Goal: Task Accomplishment & Management: Use online tool/utility

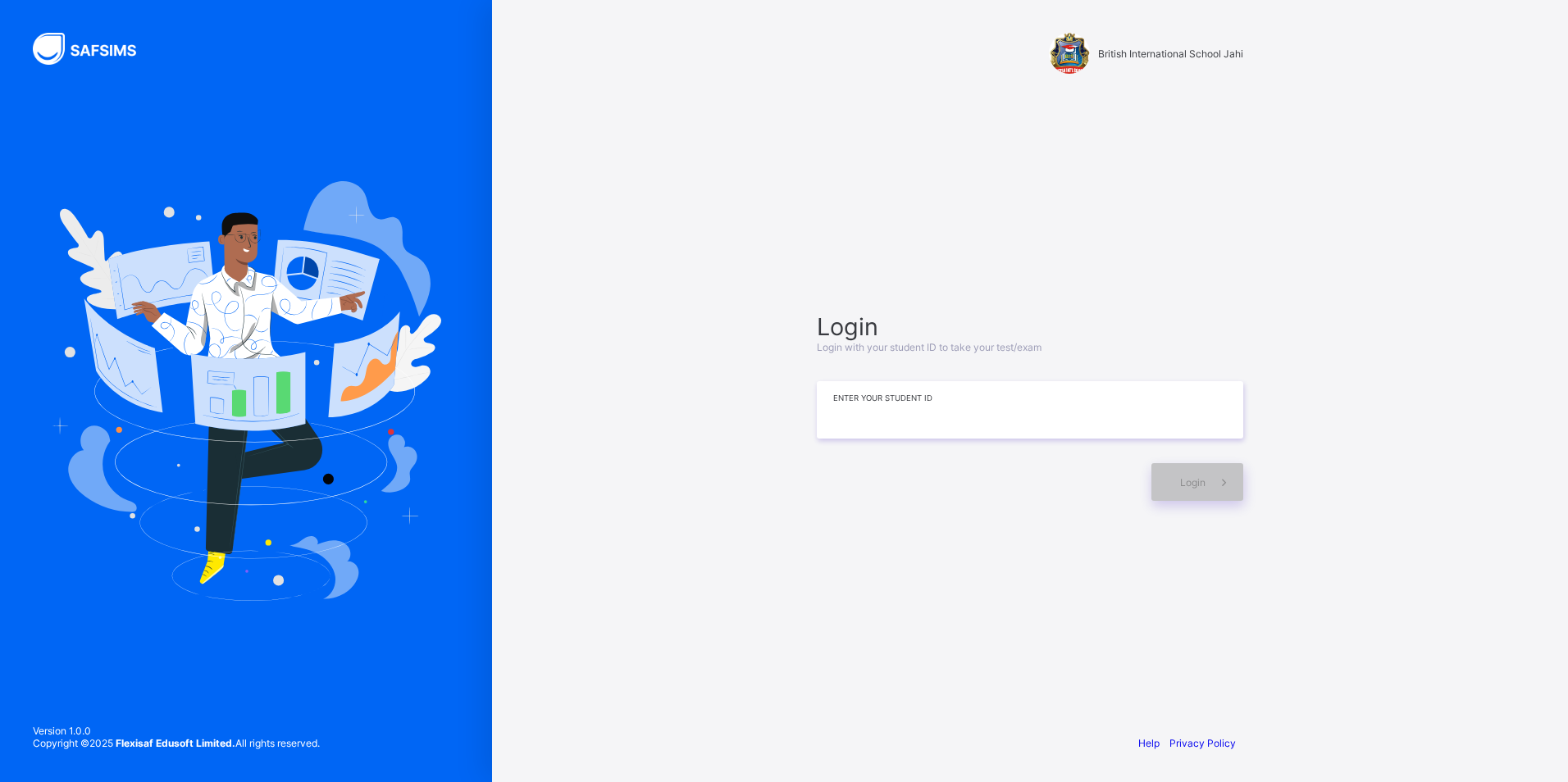
click at [892, 400] on input at bounding box center [1030, 410] width 426 height 58
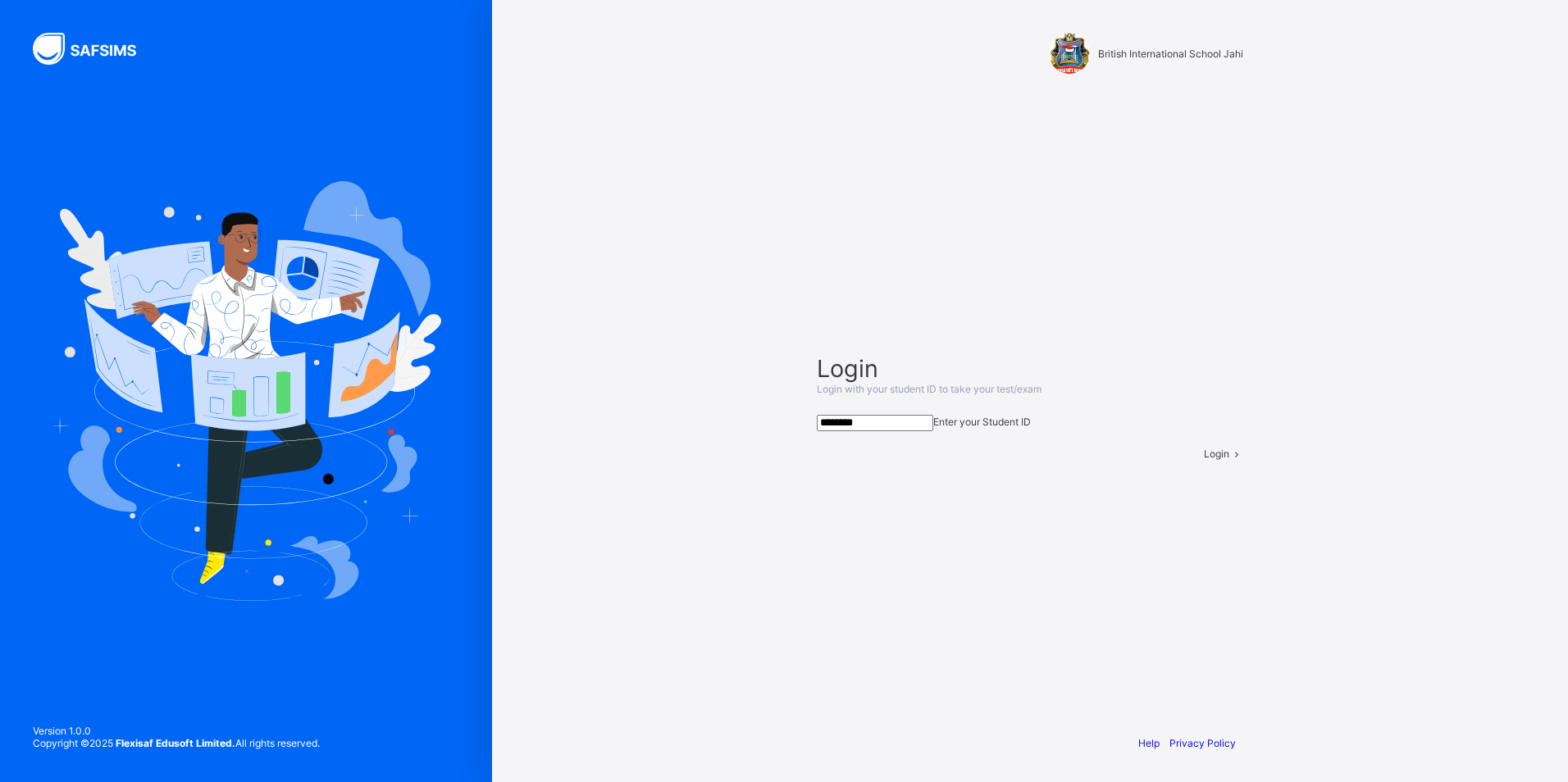
click at [1159, 127] on div "Login Login with your student ID to take your test/exam ******** Enter your Stu…" at bounding box center [1030, 406] width 459 height 562
drag, startPoint x: 1153, startPoint y: 120, endPoint x: 1167, endPoint y: 142, distance: 26.1
click at [1167, 142] on div "[GEOGRAPHIC_DATA] Jahi Login Login with your student ID to take your test/exam …" at bounding box center [1030, 391] width 492 height 782
click at [892, 415] on input "********" at bounding box center [874, 423] width 116 height 16
type input "*"
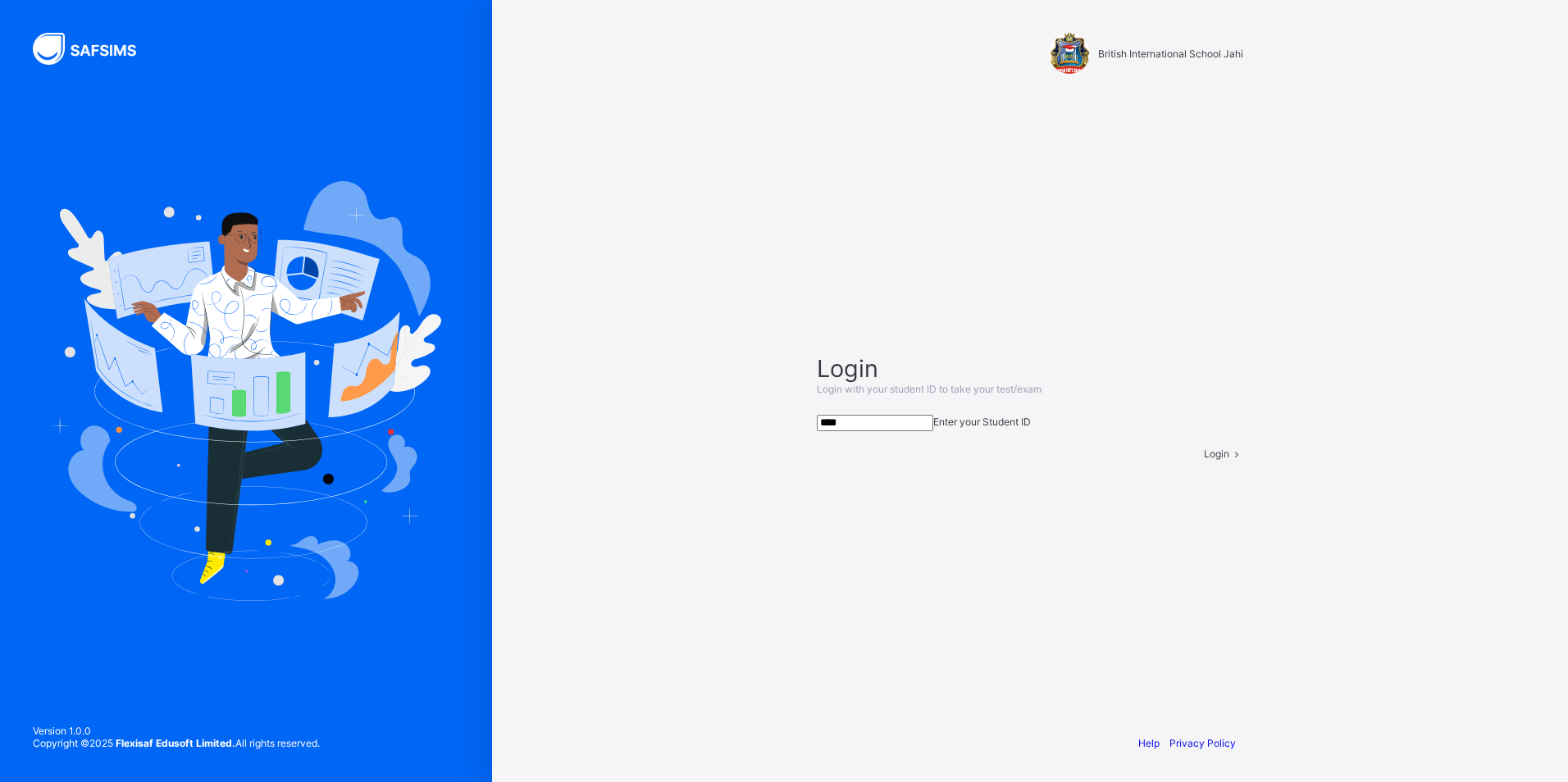
click at [857, 415] on input "****" at bounding box center [874, 423] width 116 height 16
type input "**********"
click at [1204, 460] on span "Login" at bounding box center [1216, 454] width 26 height 12
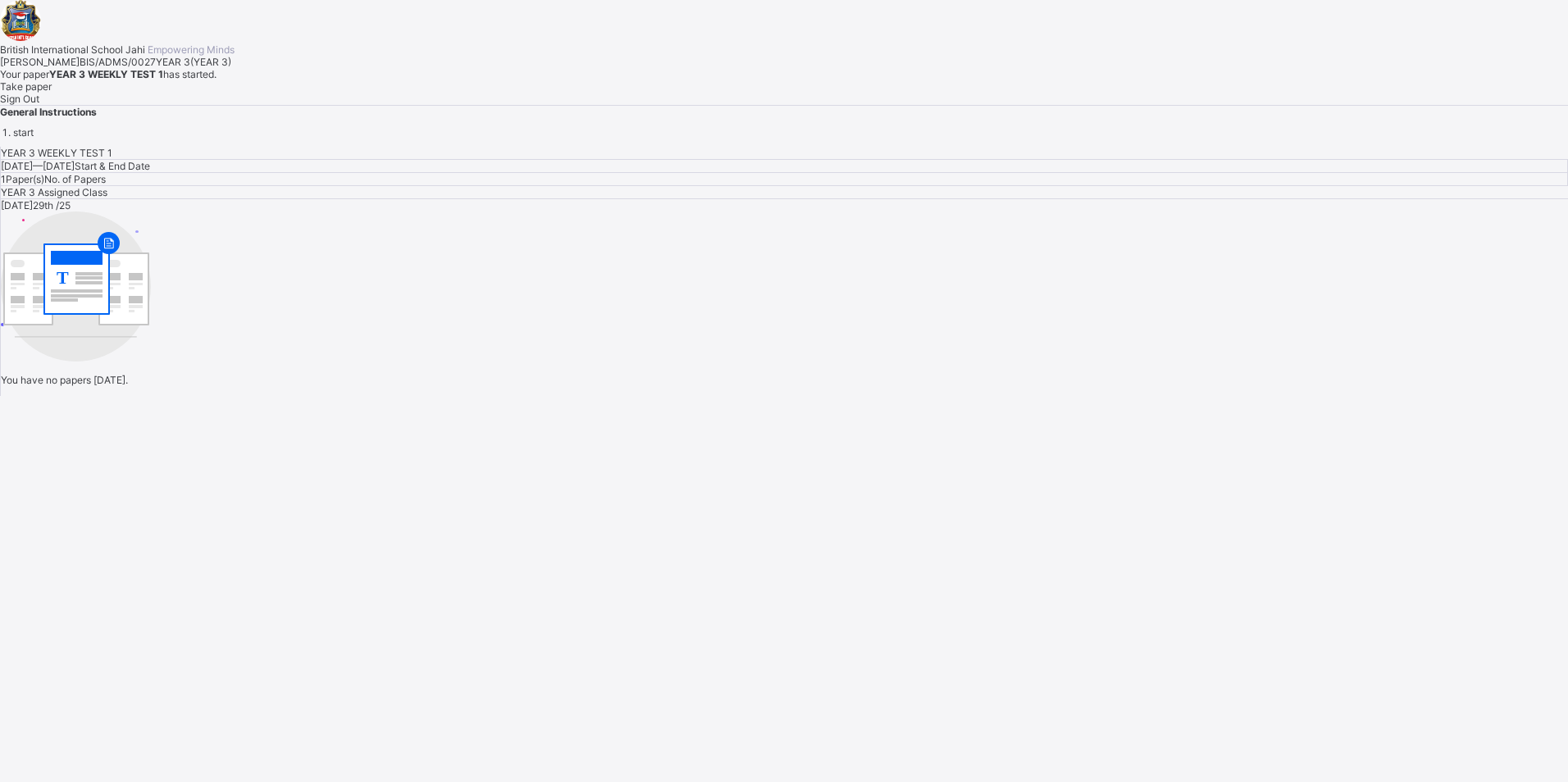
click at [192, 93] on div "Take paper" at bounding box center [784, 86] width 1568 height 12
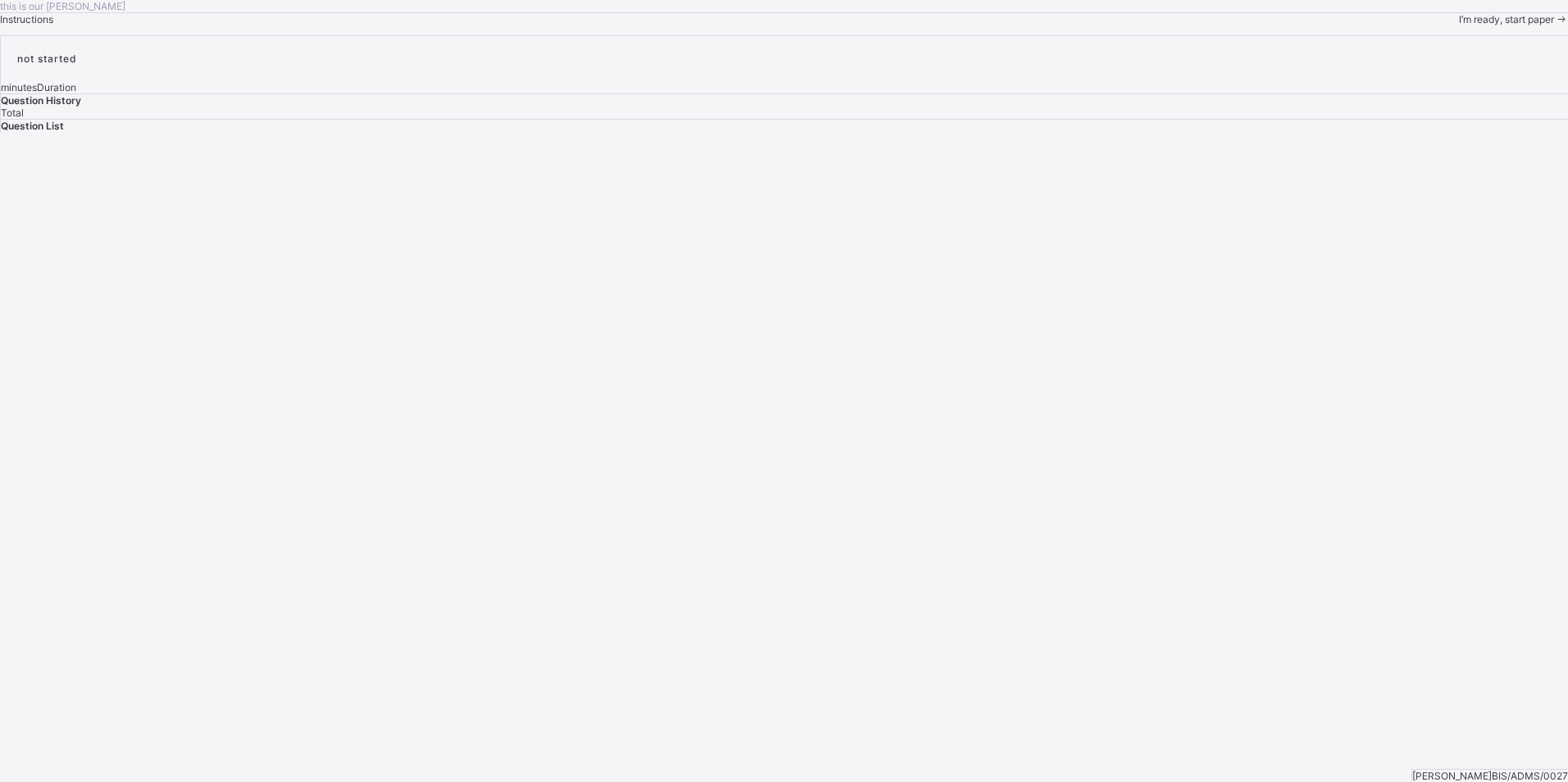
click at [1087, 26] on div "this is our [PERSON_NAME] Instructions I’m ready, start paper" at bounding box center [784, 13] width 1568 height 26
click at [1459, 26] on div "I’m ready, start paper" at bounding box center [1513, 19] width 109 height 12
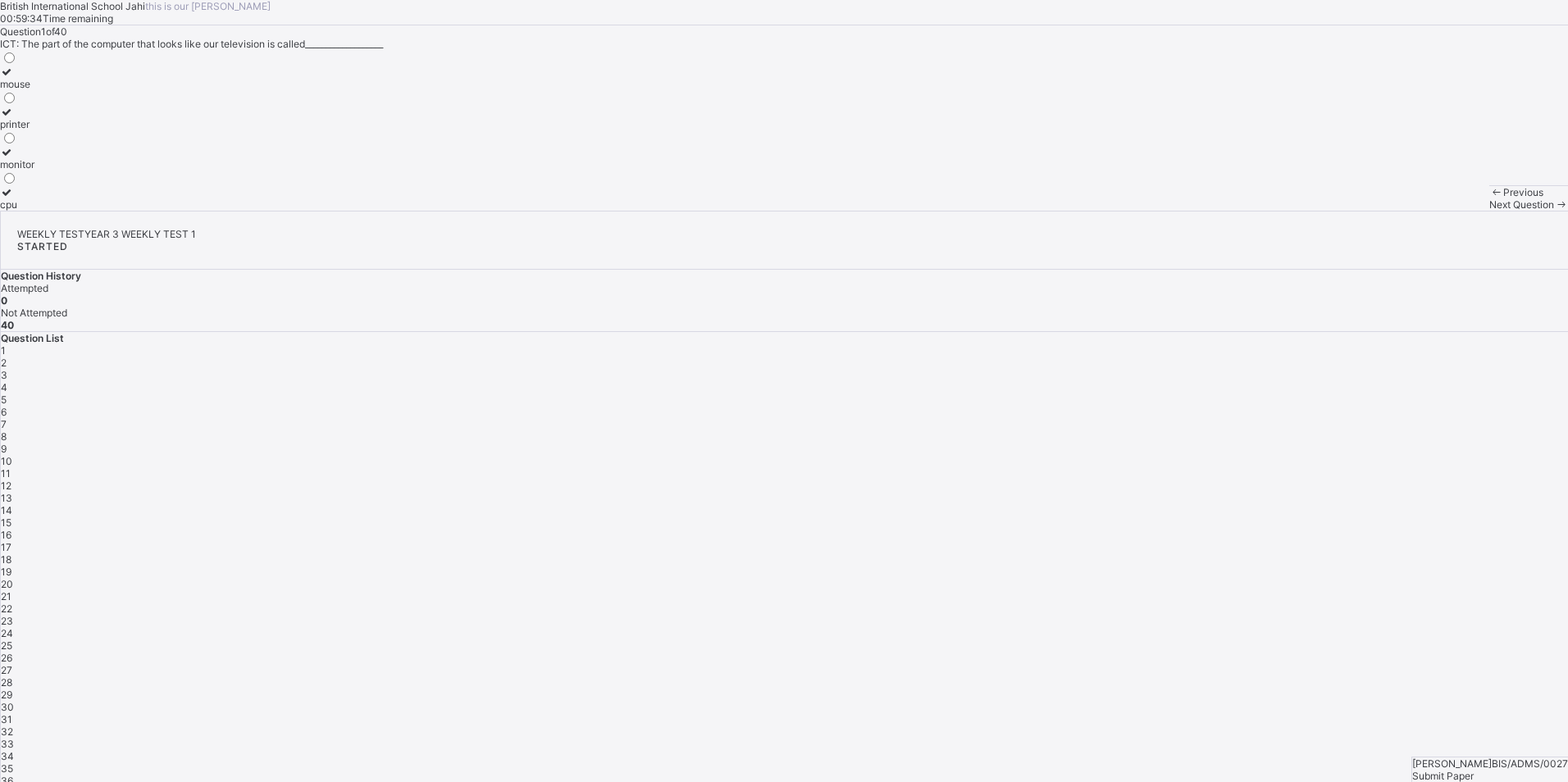
click at [34, 170] on div "monitor" at bounding box center [17, 164] width 34 height 12
click at [1489, 211] on span "Next Question" at bounding box center [1521, 205] width 64 height 12
click at [38, 170] on div "CPU" at bounding box center [19, 164] width 38 height 12
click at [1489, 211] on span "Next Question" at bounding box center [1521, 205] width 64 height 12
click at [17, 131] on div "4" at bounding box center [9, 124] width 17 height 12
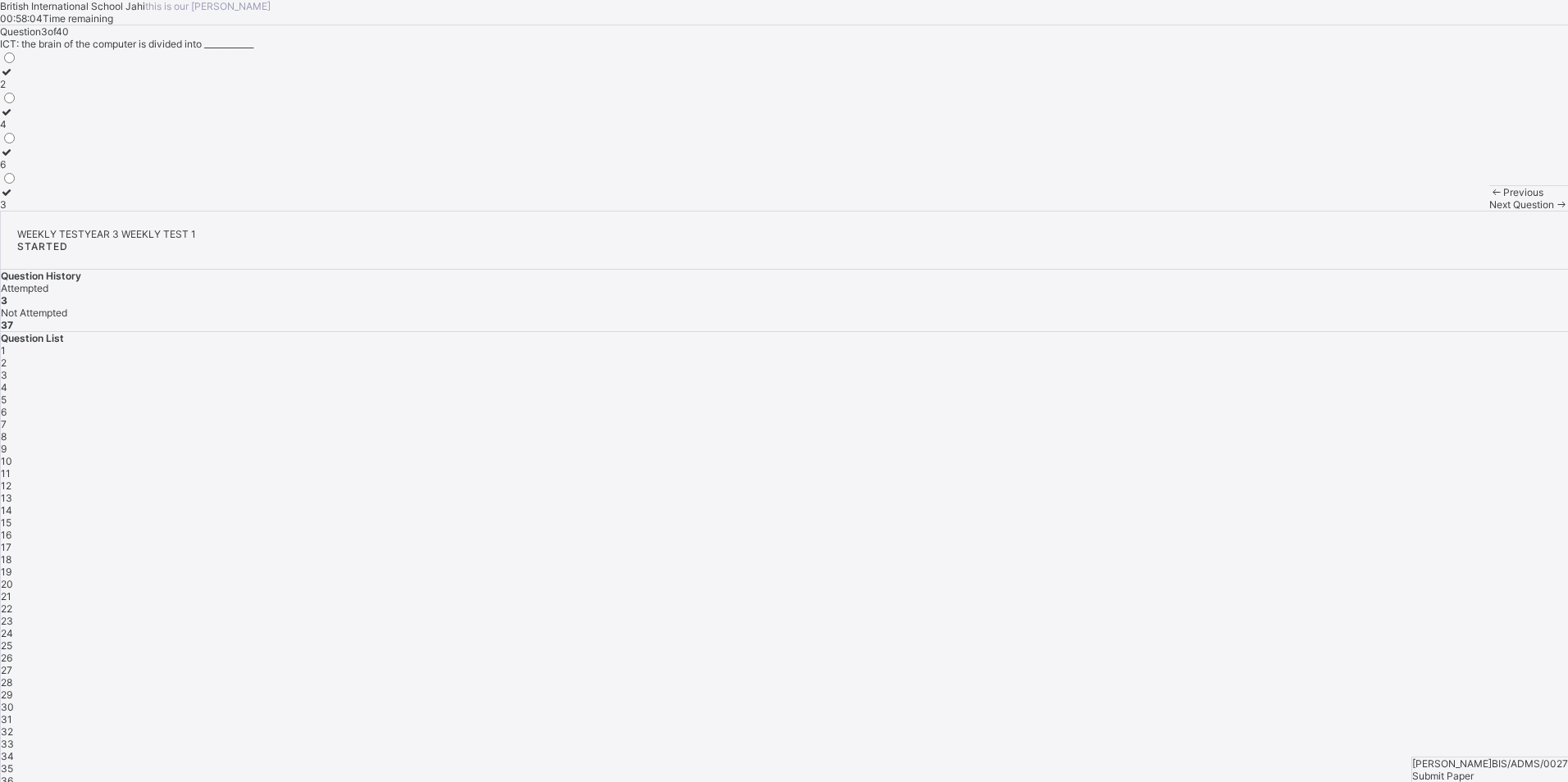
click at [1489, 211] on div "Next Question" at bounding box center [1528, 205] width 79 height 12
click at [44, 170] on label "mouse" at bounding box center [21, 158] width 44 height 25
click at [1489, 211] on span "Next Question" at bounding box center [1521, 205] width 64 height 12
click at [34, 90] on div "CPU" at bounding box center [17, 84] width 34 height 12
click at [1489, 211] on span "Next Question" at bounding box center [1521, 205] width 64 height 12
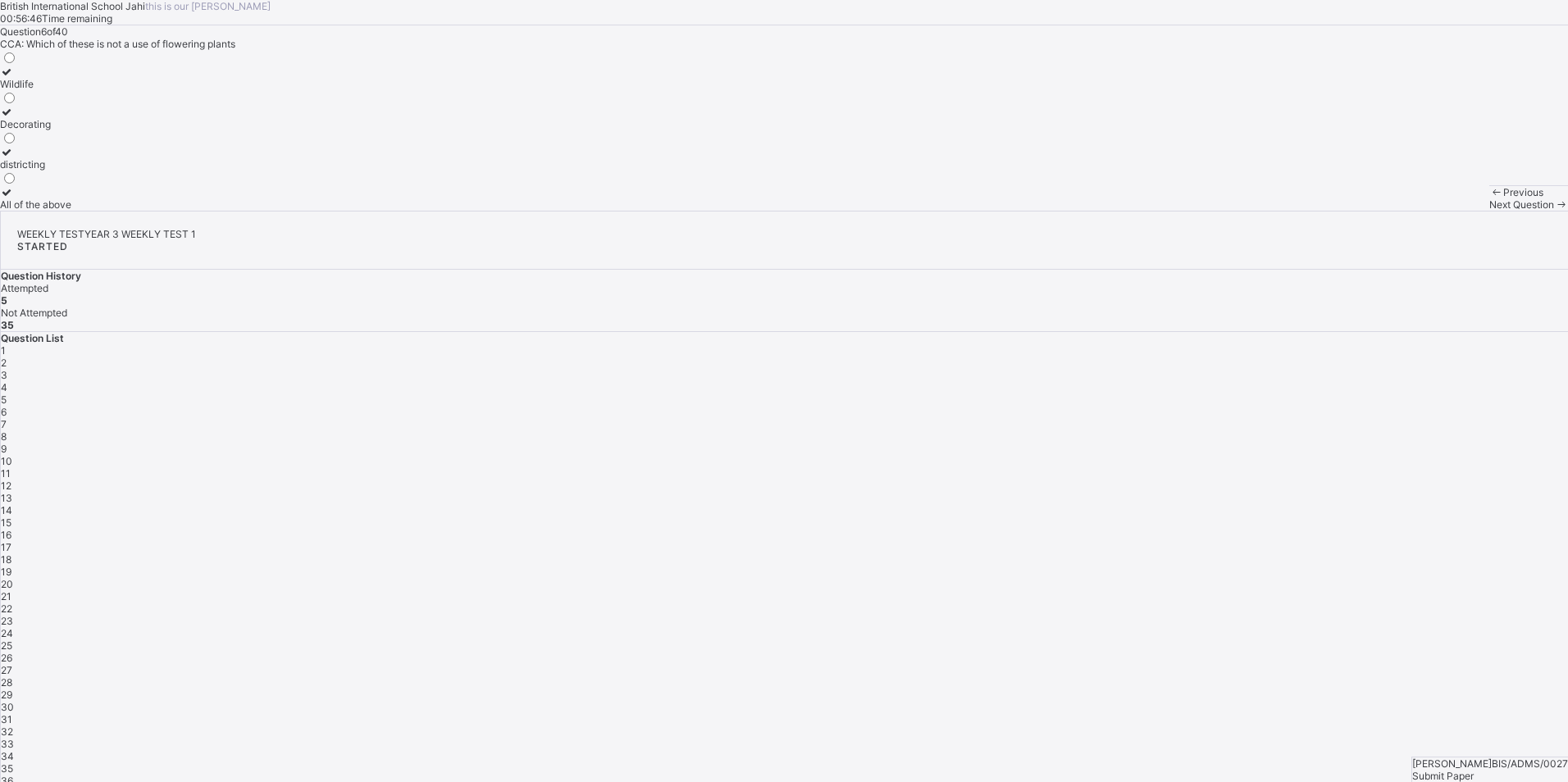
click at [71, 170] on div "districting" at bounding box center [35, 164] width 71 height 12
click at [1489, 211] on div "Next Question" at bounding box center [1528, 205] width 79 height 12
click at [76, 131] on div "Flowering plants" at bounding box center [38, 124] width 76 height 12
click at [1489, 211] on span "Next Question" at bounding box center [1521, 205] width 64 height 12
click at [73, 131] on div "waste and dirt" at bounding box center [36, 124] width 73 height 12
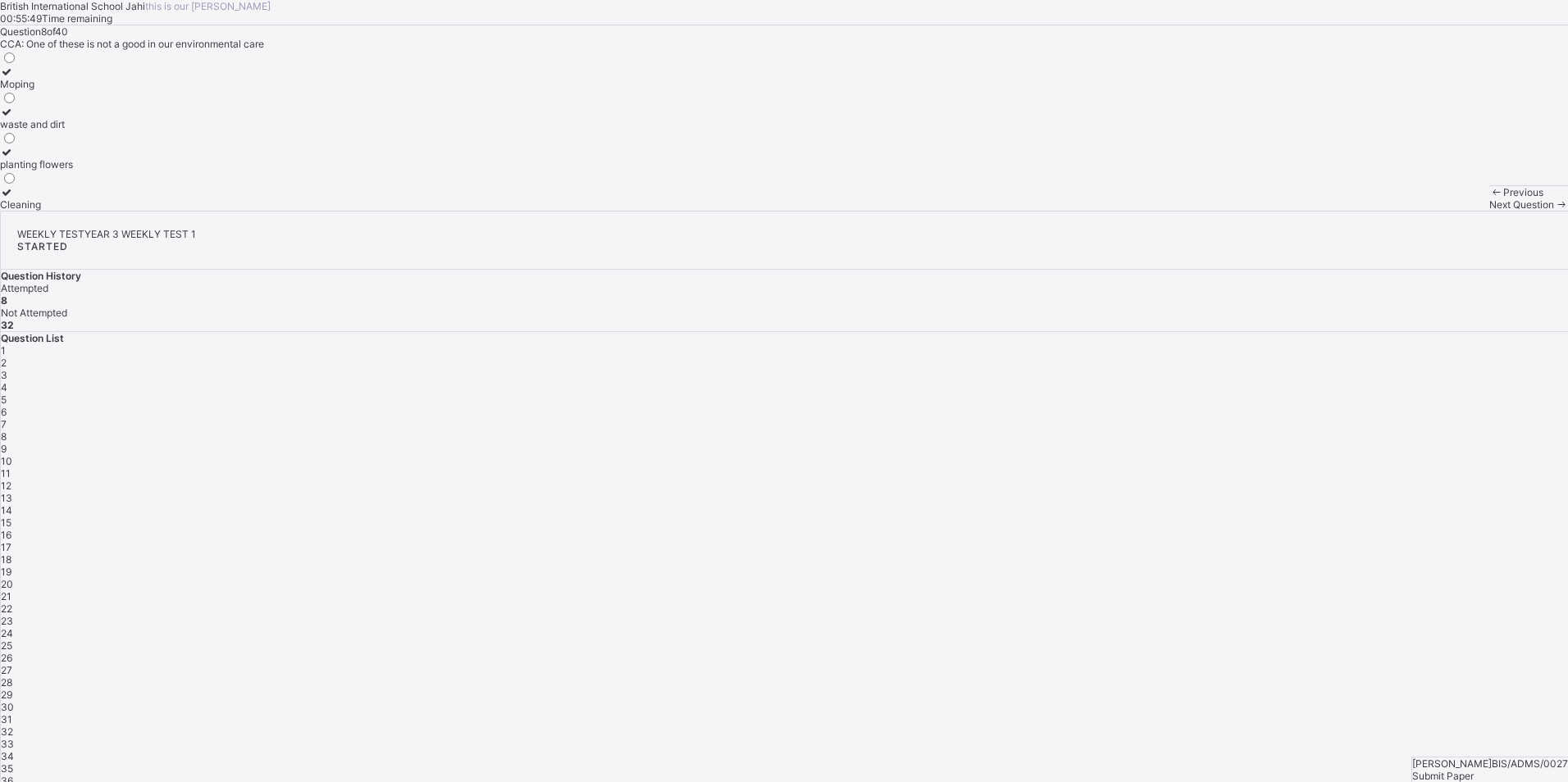
click at [1489, 211] on div "Next Question" at bounding box center [1528, 205] width 79 height 12
click at [34, 90] on label "Road" at bounding box center [16, 77] width 34 height 25
click at [1554, 211] on span at bounding box center [1561, 205] width 14 height 12
click at [77, 90] on div "our Community" at bounding box center [38, 84] width 77 height 12
click at [1489, 211] on div "Next Question" at bounding box center [1528, 205] width 79 height 12
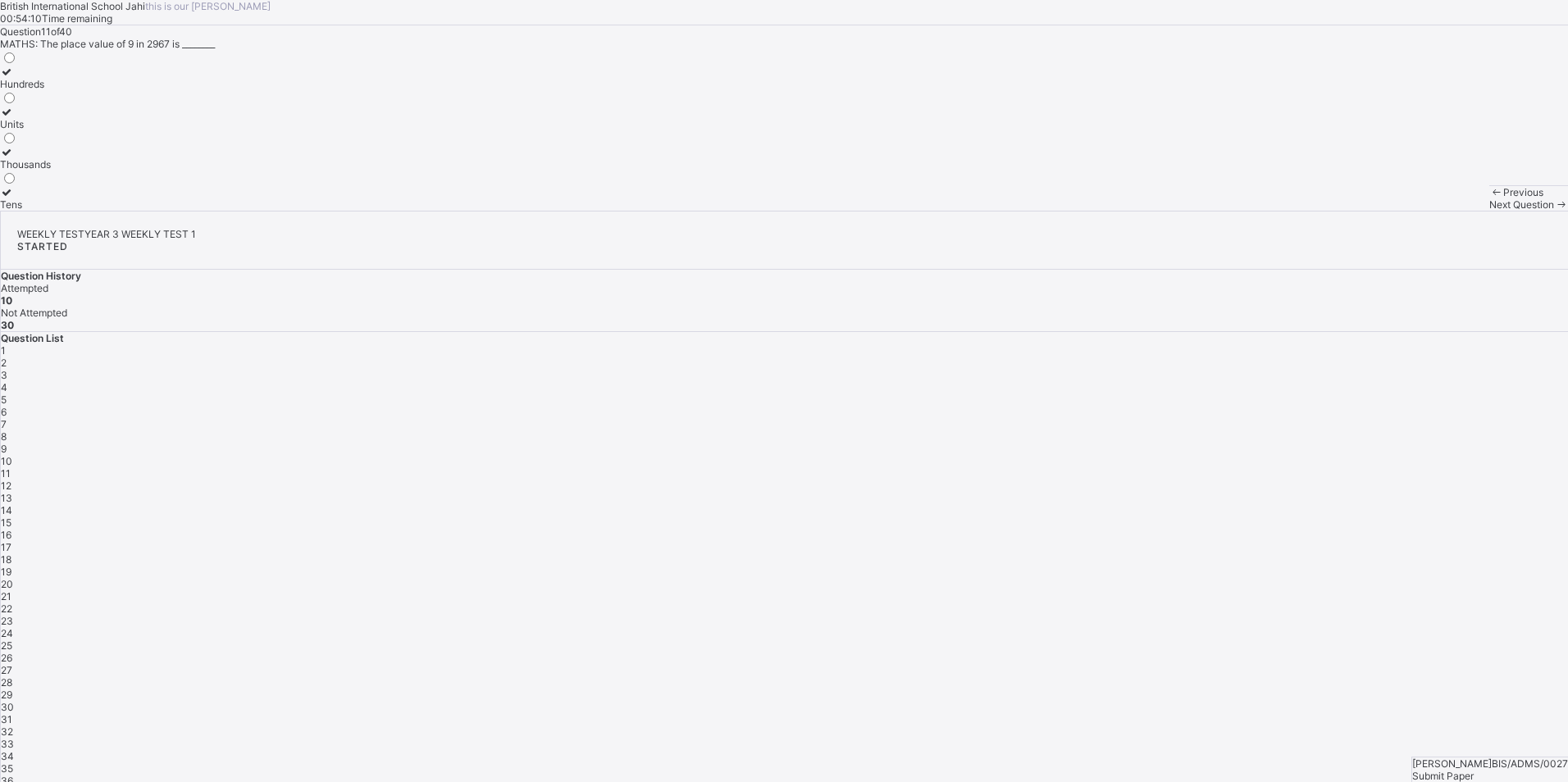
click at [51, 90] on label "Hundreds" at bounding box center [25, 77] width 51 height 25
click at [1489, 211] on div "Next Question" at bounding box center [1528, 205] width 79 height 12
click at [19, 170] on div "327" at bounding box center [9, 164] width 19 height 12
click at [1489, 211] on span "Next Question" at bounding box center [1521, 205] width 64 height 12
click at [17, 90] on label "5" at bounding box center [9, 77] width 17 height 25
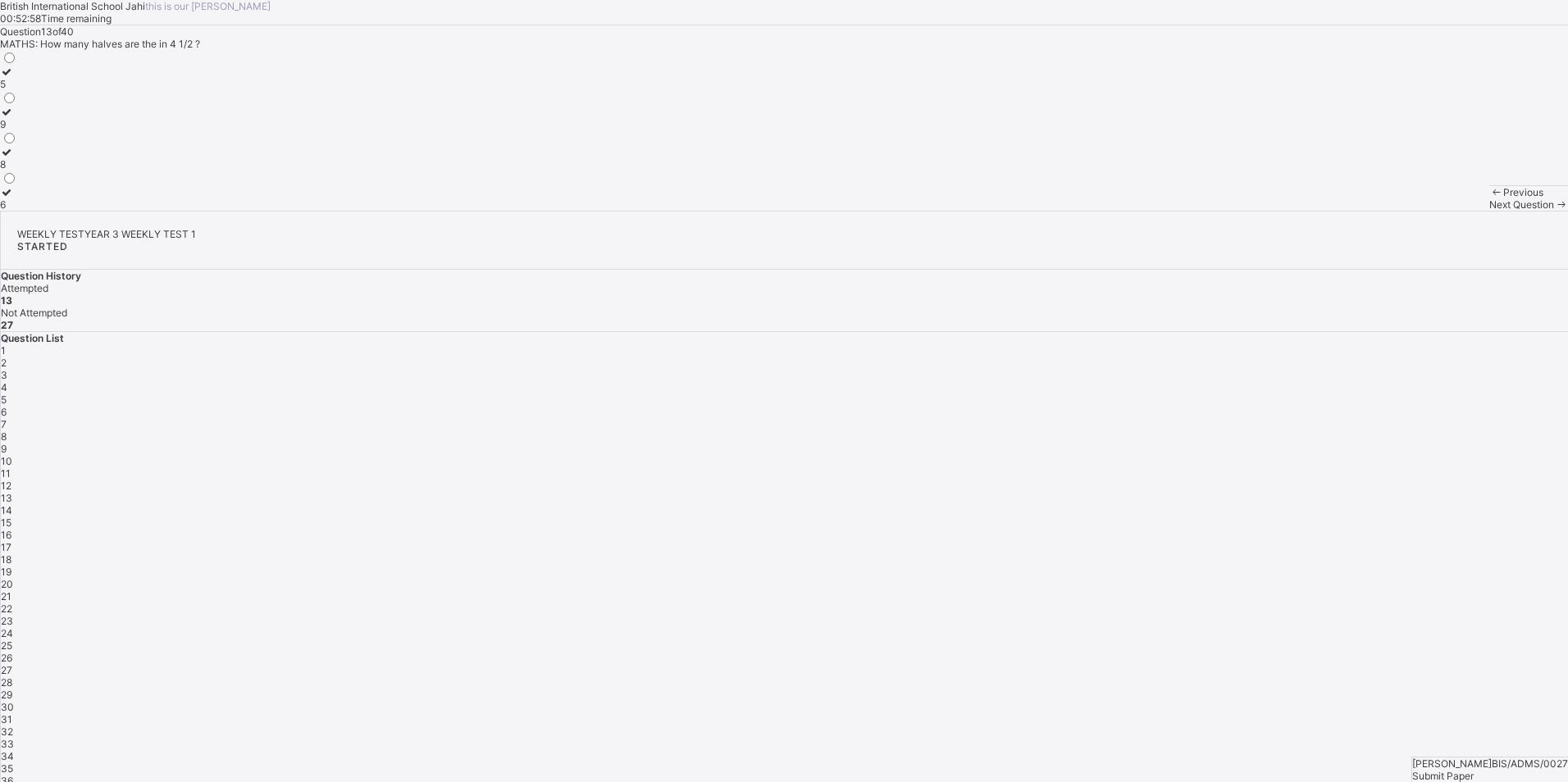
click at [1489, 211] on span "Next Question" at bounding box center [1521, 205] width 64 height 12
click at [41, 211] on label "equal" at bounding box center [21, 199] width 41 height 25
click at [1489, 211] on span "Next Question" at bounding box center [1521, 205] width 64 height 12
click at [14, 118] on icon at bounding box center [7, 112] width 14 height 12
click at [1489, 211] on span "Next Question" at bounding box center [1521, 205] width 64 height 12
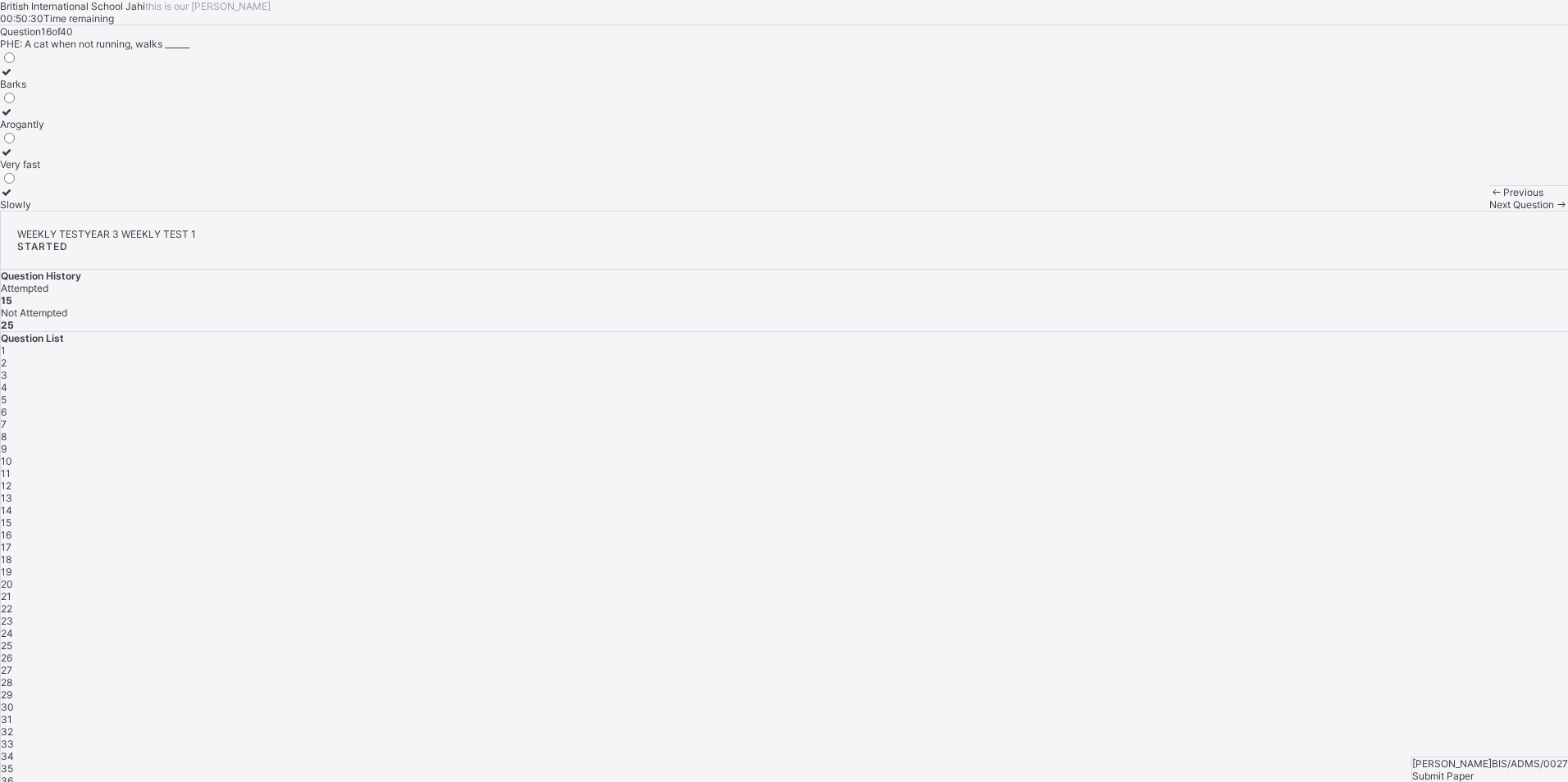
click at [45, 211] on div "Slowly" at bounding box center [22, 205] width 45 height 12
click at [1489, 211] on span "Next Question" at bounding box center [1521, 205] width 64 height 12
click at [49, 90] on div "Speed" at bounding box center [24, 84] width 49 height 12
click at [1489, 211] on div "Next Question" at bounding box center [1528, 205] width 79 height 12
click at [61, 170] on div "Silent" at bounding box center [30, 164] width 61 height 12
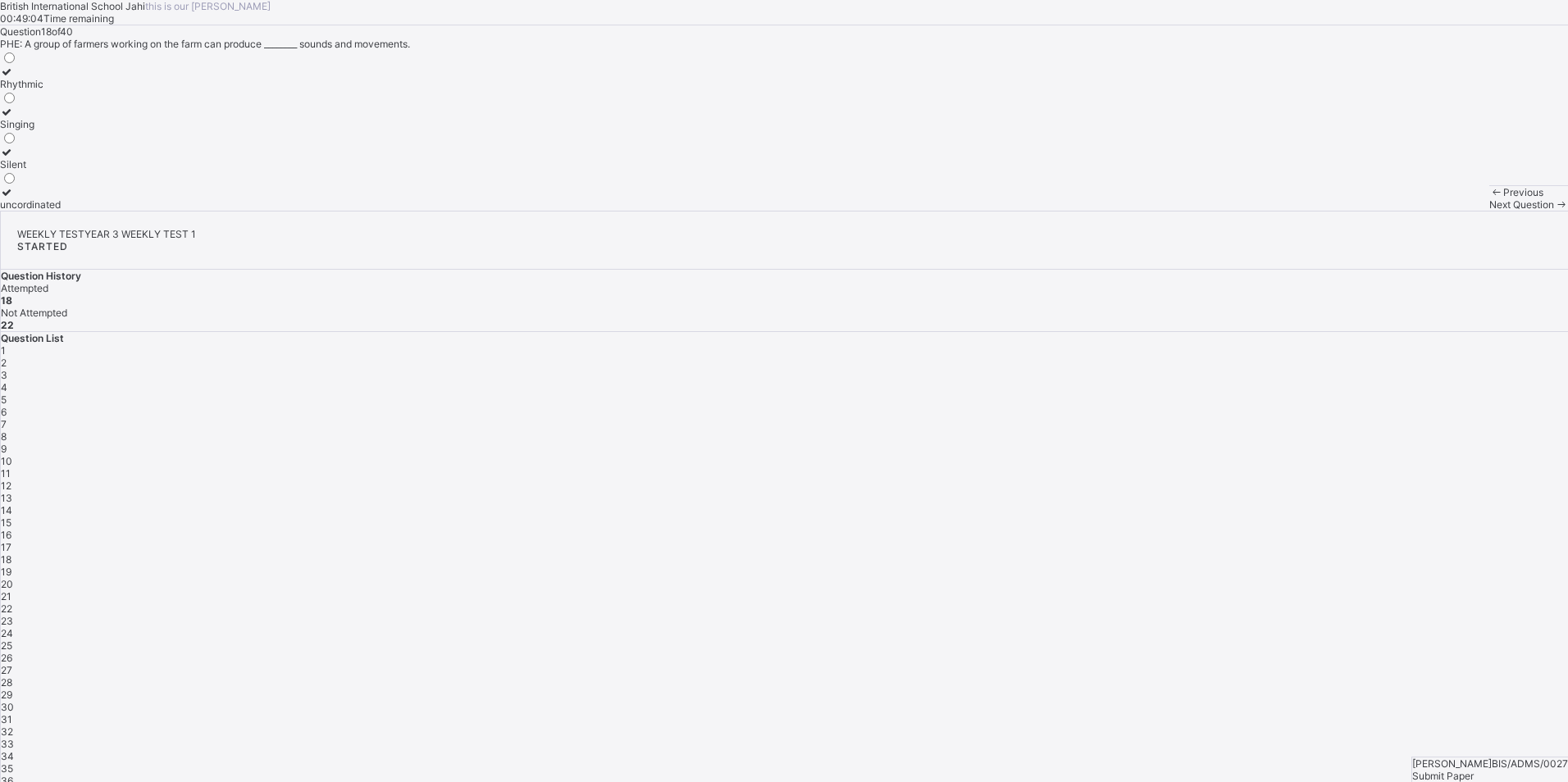
click at [1489, 211] on div "Next Question" at bounding box center [1528, 205] width 79 height 12
click at [41, 211] on label "Fighting" at bounding box center [21, 199] width 41 height 25
click at [1554, 211] on span at bounding box center [1561, 205] width 14 height 12
click at [315, 200] on div "Question 20 of 40 PHE: A dog make a _____ sound. Barking sound Wooping sound Kr…" at bounding box center [784, 119] width 1568 height 186
click at [70, 90] on div "Barking sound" at bounding box center [34, 84] width 70 height 12
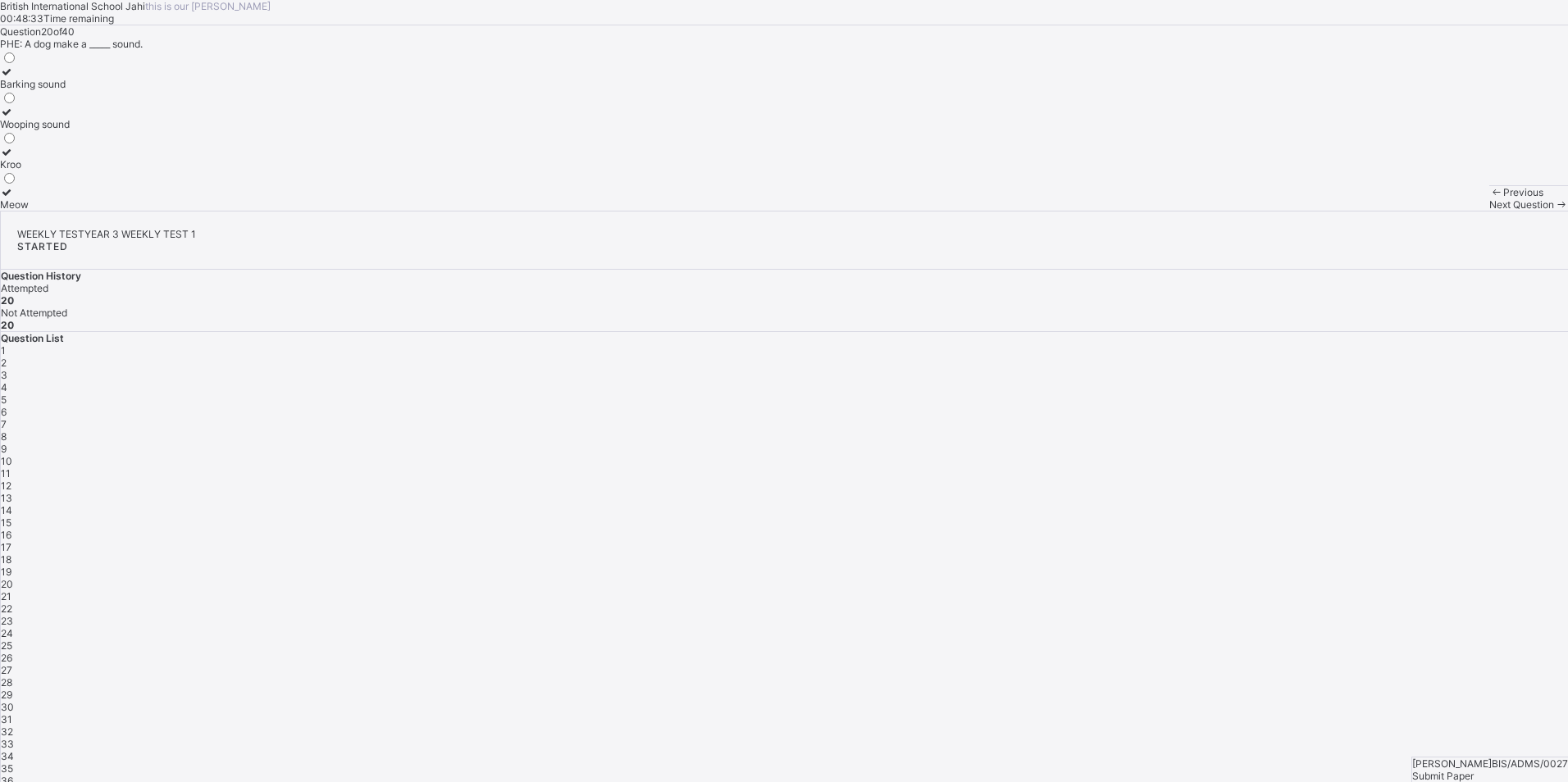
click at [1489, 211] on span "Next Question" at bounding box center [1521, 205] width 64 height 12
click at [1489, 211] on div "Previous Next Question" at bounding box center [1528, 199] width 79 height 26
click at [1489, 211] on span "Next Question" at bounding box center [1521, 205] width 64 height 12
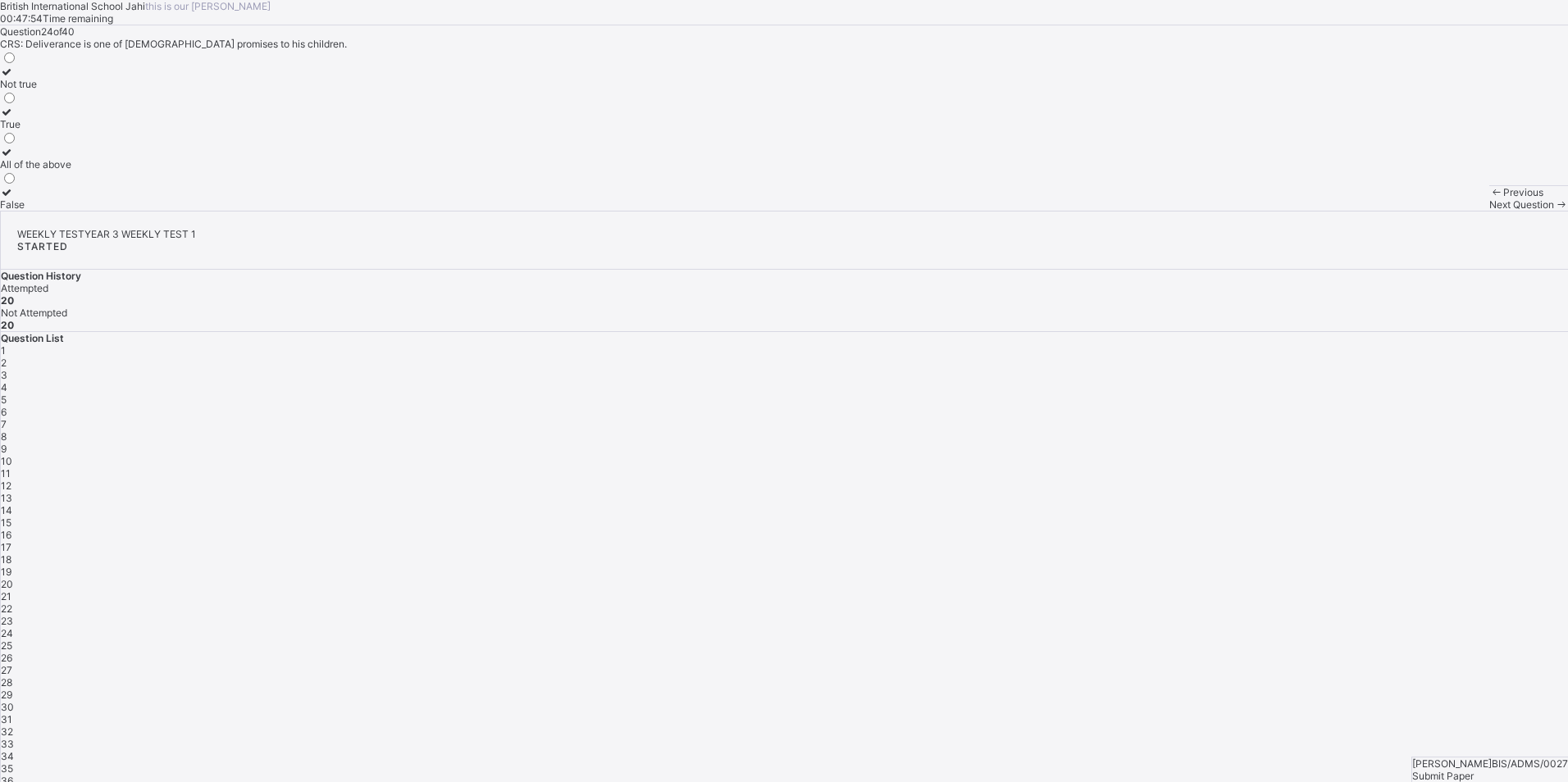
click at [1489, 211] on span "Next Question" at bounding box center [1521, 205] width 64 height 12
click at [49, 90] on div "Length" at bounding box center [24, 84] width 49 height 12
click at [1489, 211] on div "Next Question" at bounding box center [1528, 205] width 79 height 12
click at [80, 211] on label "athroom scale" at bounding box center [40, 199] width 80 height 25
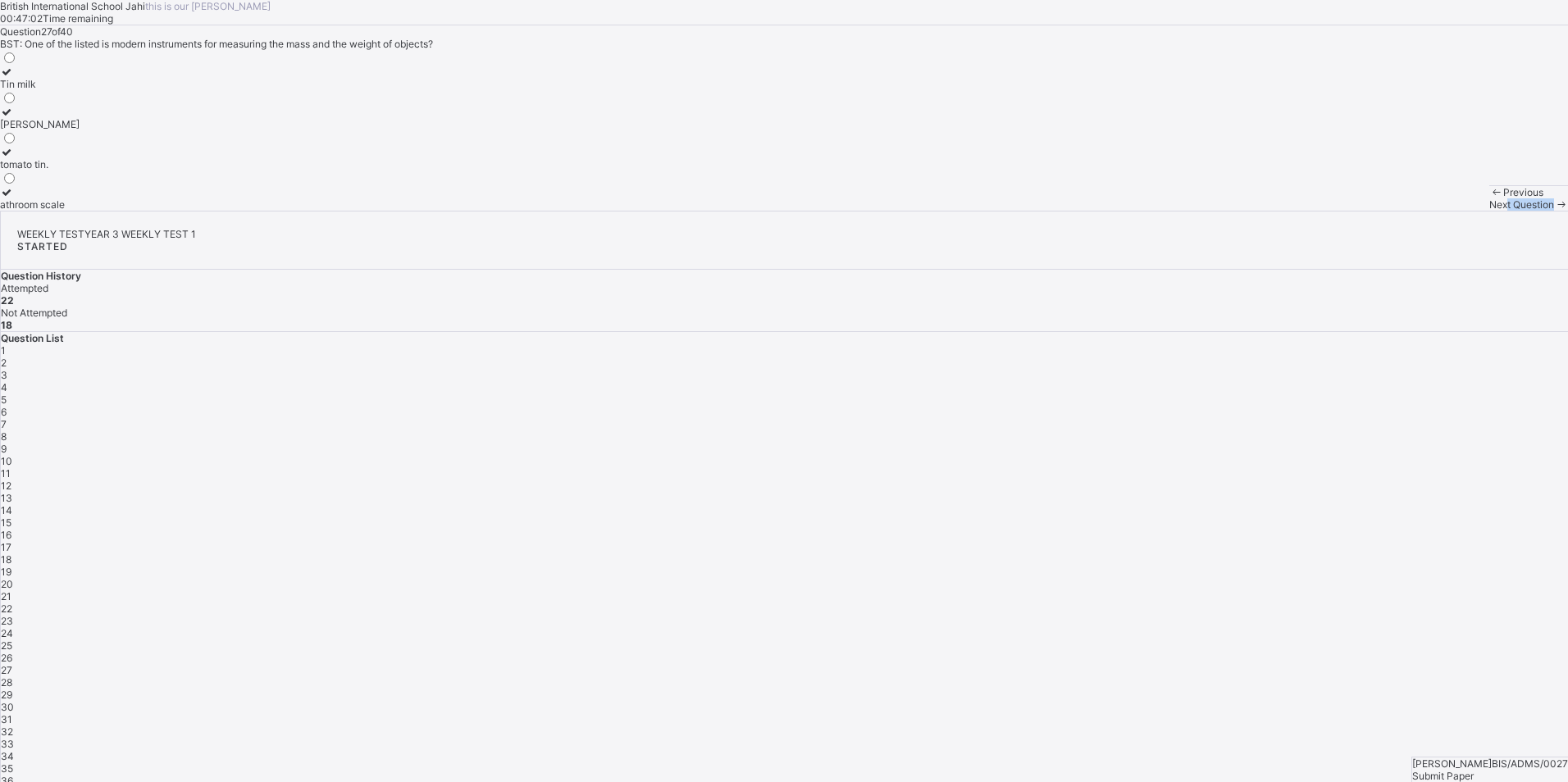
drag, startPoint x: 1101, startPoint y: 746, endPoint x: 1149, endPoint y: 754, distance: 48.7
click at [1489, 211] on div "Next Question" at bounding box center [1528, 205] width 79 height 12
click at [54, 90] on div "! Kilometre" at bounding box center [27, 84] width 54 height 12
click at [1489, 211] on span "Next Question" at bounding box center [1521, 205] width 64 height 12
click at [29, 131] on label "Seven" at bounding box center [15, 118] width 29 height 25
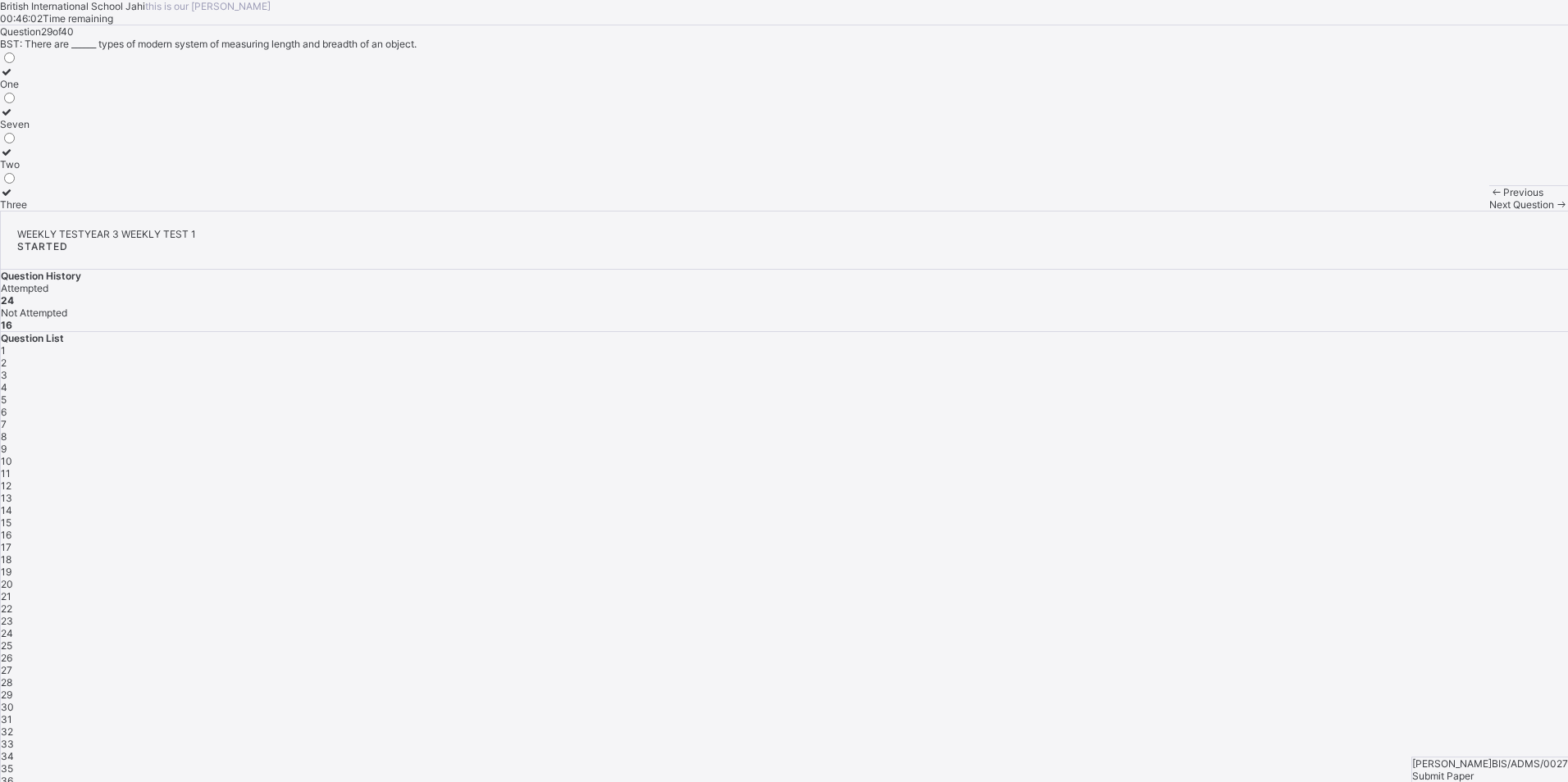
click at [29, 170] on div "Two" at bounding box center [15, 164] width 29 height 12
click at [1554, 211] on icon at bounding box center [1561, 205] width 14 height 12
click at [71, 170] on label "Hands span" at bounding box center [35, 158] width 71 height 25
click at [1489, 211] on span "Next Question" at bounding box center [1521, 205] width 64 height 12
click at [113, 170] on label "To look neat and healthy" at bounding box center [57, 158] width 113 height 25
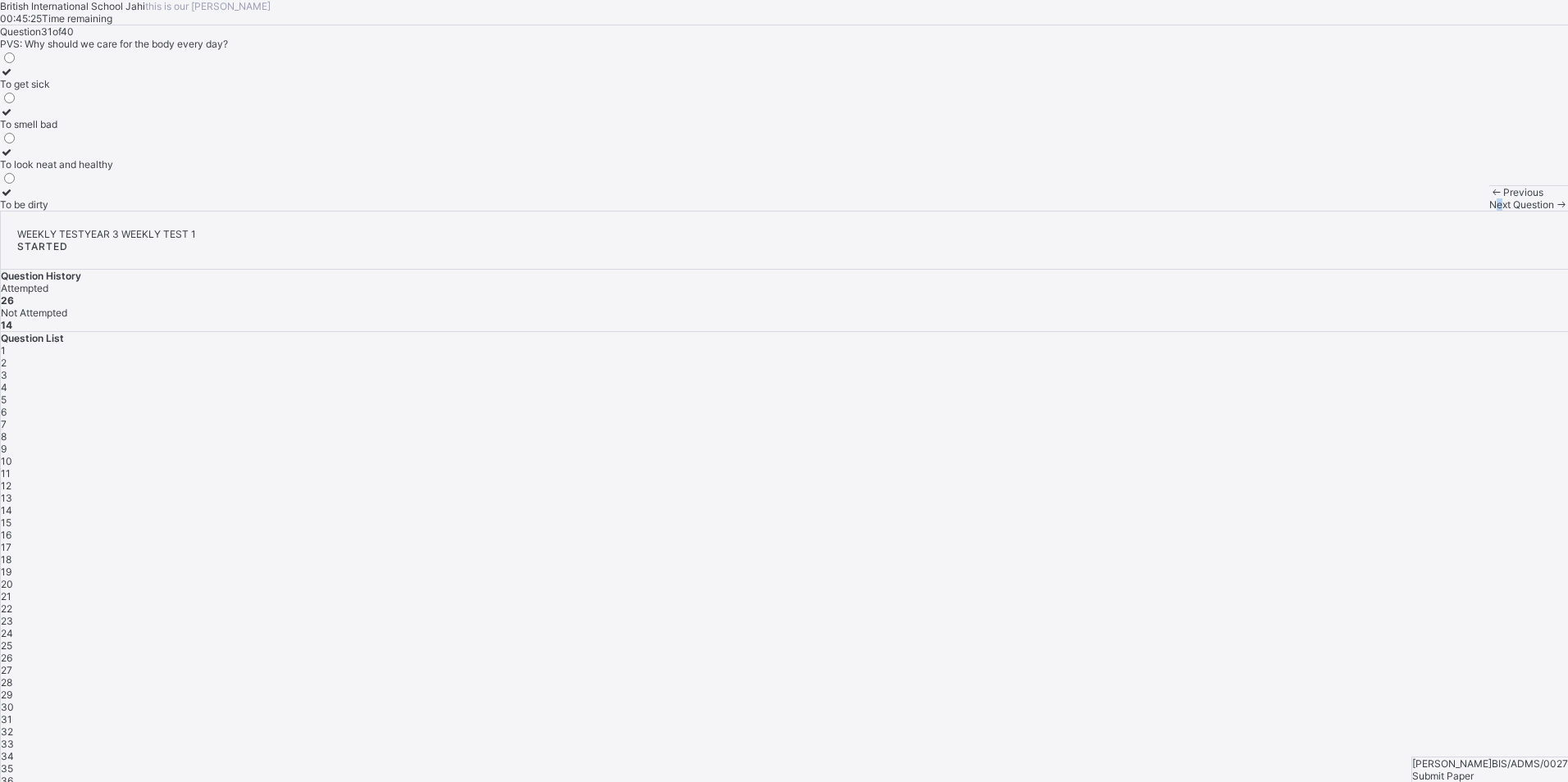
click at [1489, 211] on span "Next Question" at bounding box center [1521, 205] width 64 height 12
click at [29, 131] on div "Shoe" at bounding box center [15, 124] width 29 height 12
click at [1489, 211] on span "Next Question" at bounding box center [1521, 205] width 64 height 12
click at [133, 131] on div "Sleeping without bathing" at bounding box center [66, 124] width 133 height 12
click at [1489, 211] on span "Next Question" at bounding box center [1521, 205] width 64 height 12
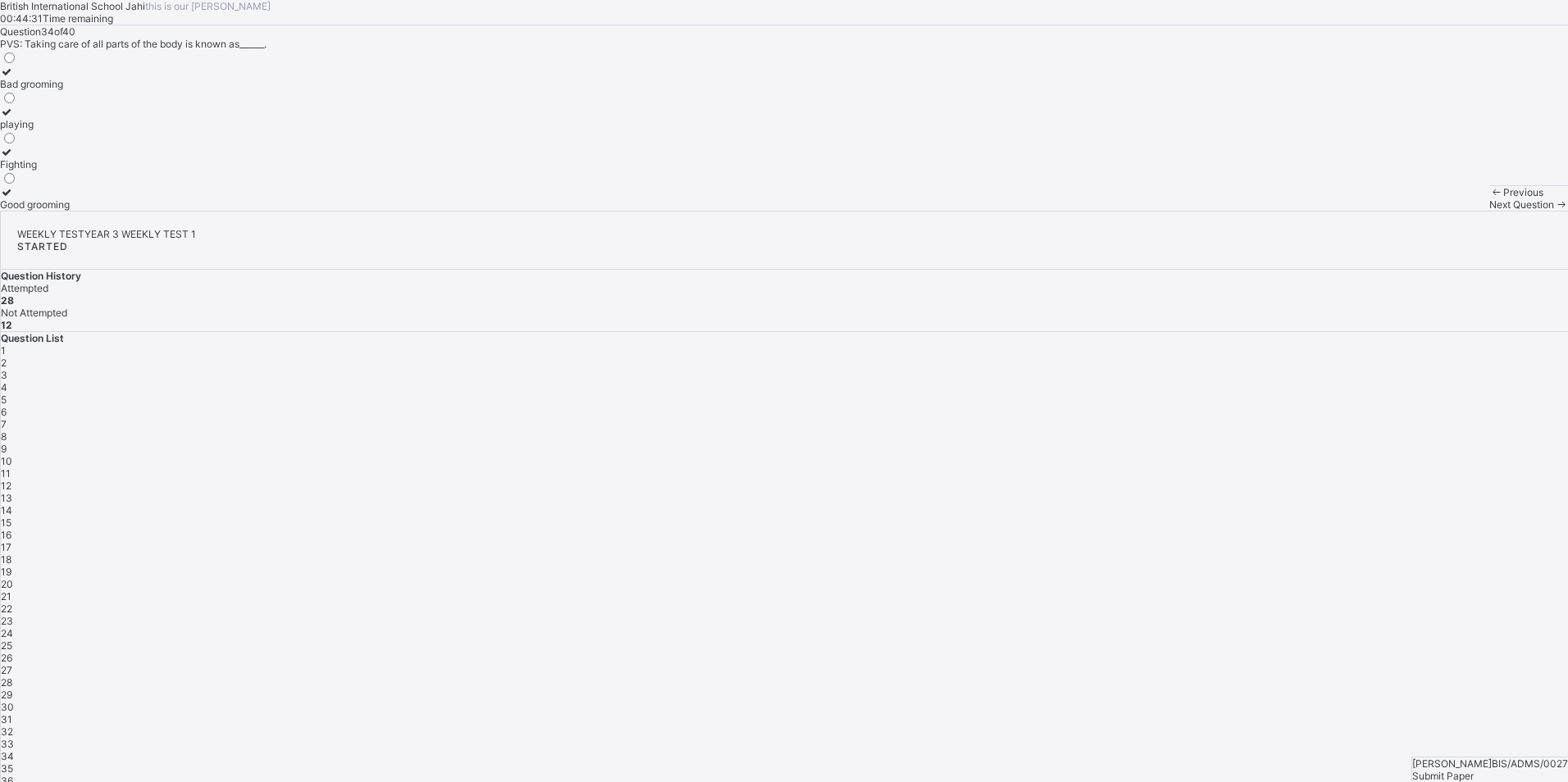
click at [70, 211] on div "Good grooming" at bounding box center [34, 205] width 70 height 12
click at [1489, 211] on div "Next Question" at bounding box center [1528, 205] width 79 height 12
click at [108, 131] on label "Taking care of the body" at bounding box center [54, 118] width 108 height 25
click at [1489, 211] on div "Next Question" at bounding box center [1528, 205] width 79 height 12
click at [38, 131] on label "Obey" at bounding box center [19, 118] width 38 height 25
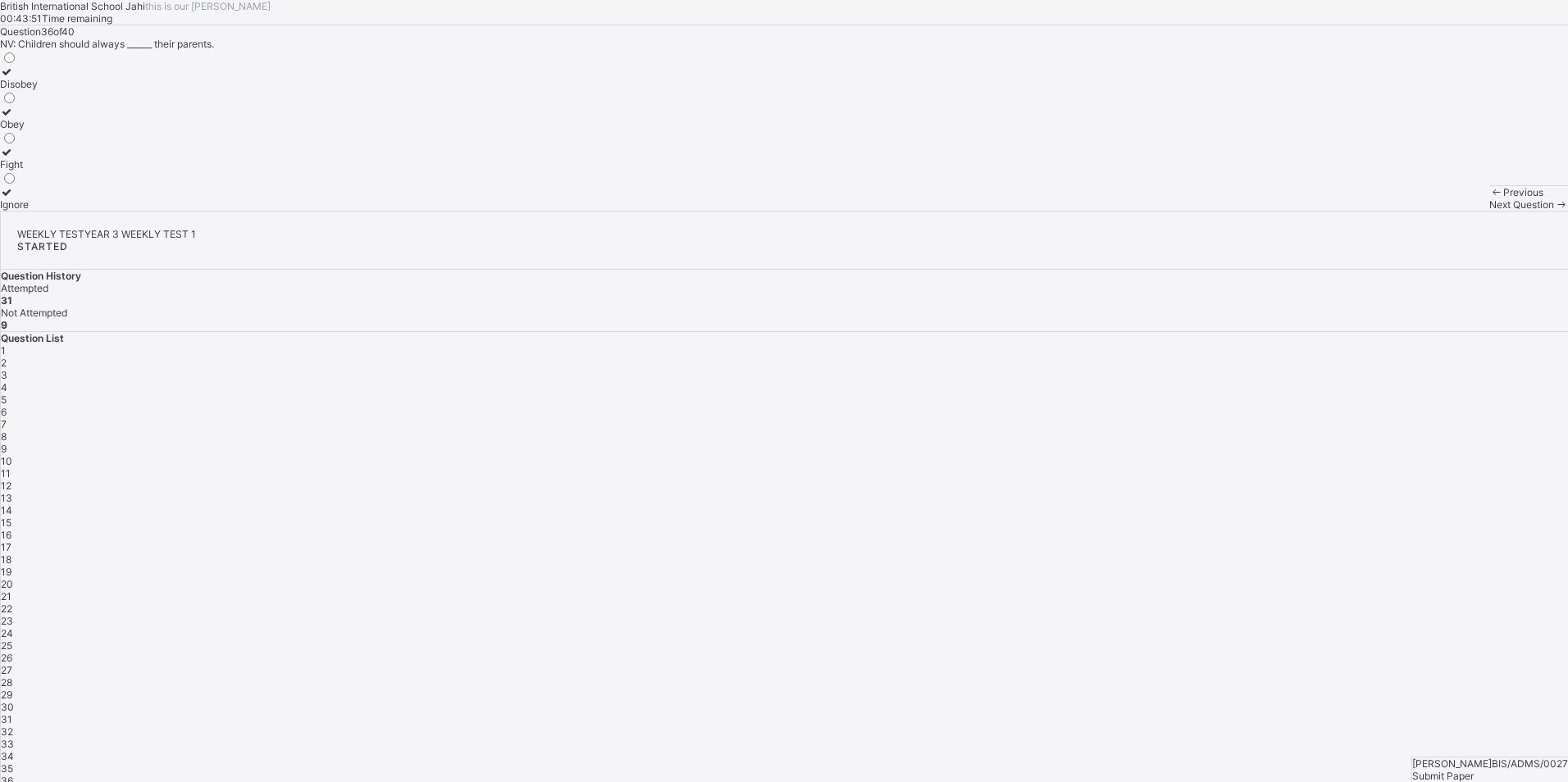
click at [1489, 211] on div "Next Question" at bounding box center [1528, 205] width 79 height 12
click at [78, 211] on label "Extended family" at bounding box center [39, 199] width 78 height 25
click at [1489, 211] on div "Previous Next Question" at bounding box center [1528, 199] width 79 height 26
click at [1554, 211] on span at bounding box center [1561, 205] width 14 height 12
click at [138, 90] on div "Cook and care for the children" at bounding box center [69, 84] width 138 height 12
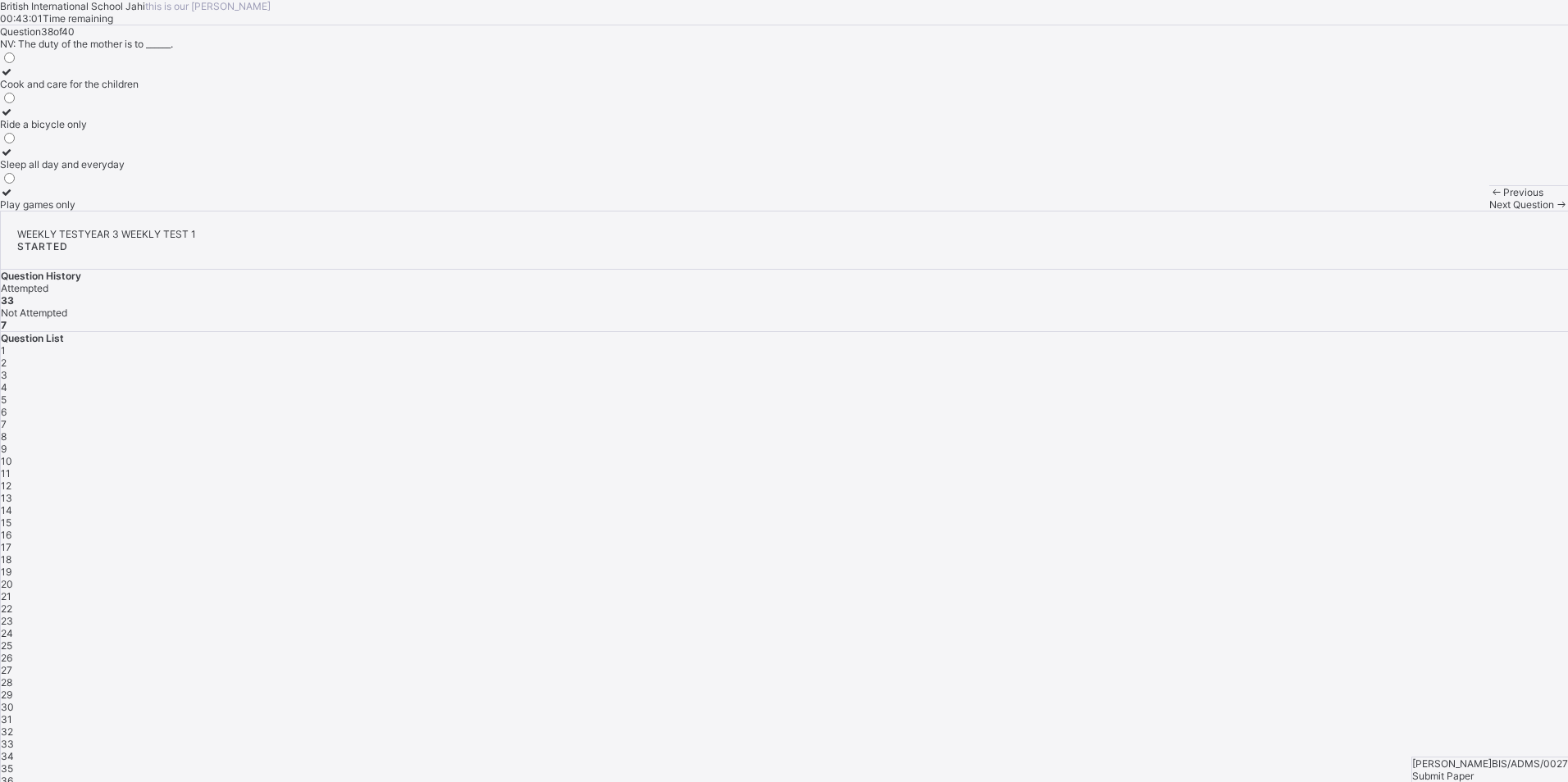
click at [1489, 211] on span "Next Question" at bounding box center [1521, 205] width 64 height 12
click at [131, 90] on div "Father, mother, and children" at bounding box center [65, 84] width 131 height 12
click at [1489, 211] on div "Next Question" at bounding box center [1528, 205] width 79 height 12
click at [192, 90] on label "A group of people closely related by blood" at bounding box center [95, 77] width 192 height 25
click at [1489, 211] on span "Next Question" at bounding box center [1521, 205] width 64 height 12
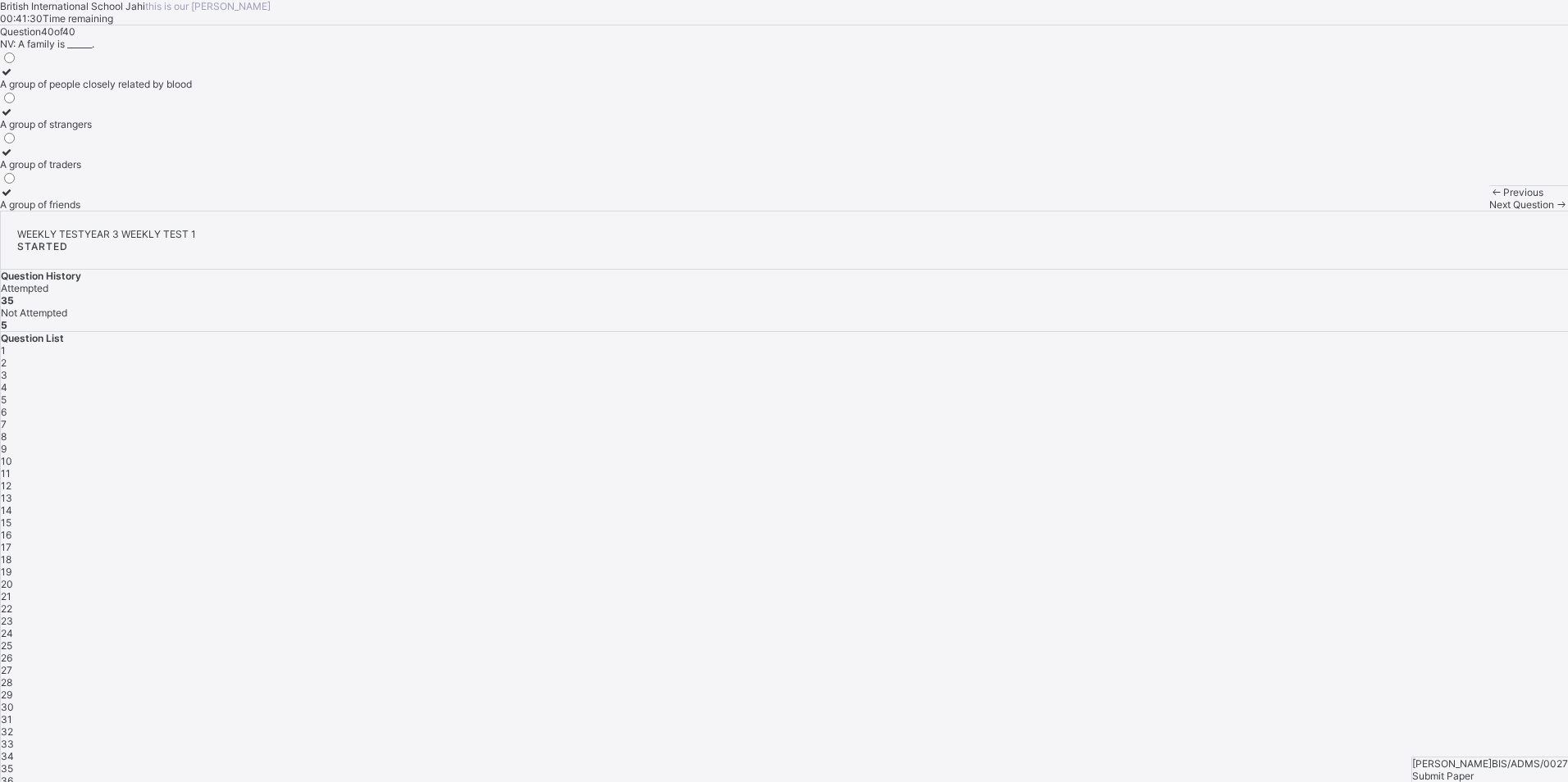
click at [1473, 770] on span "Submit Paper" at bounding box center [1443, 776] width 62 height 12
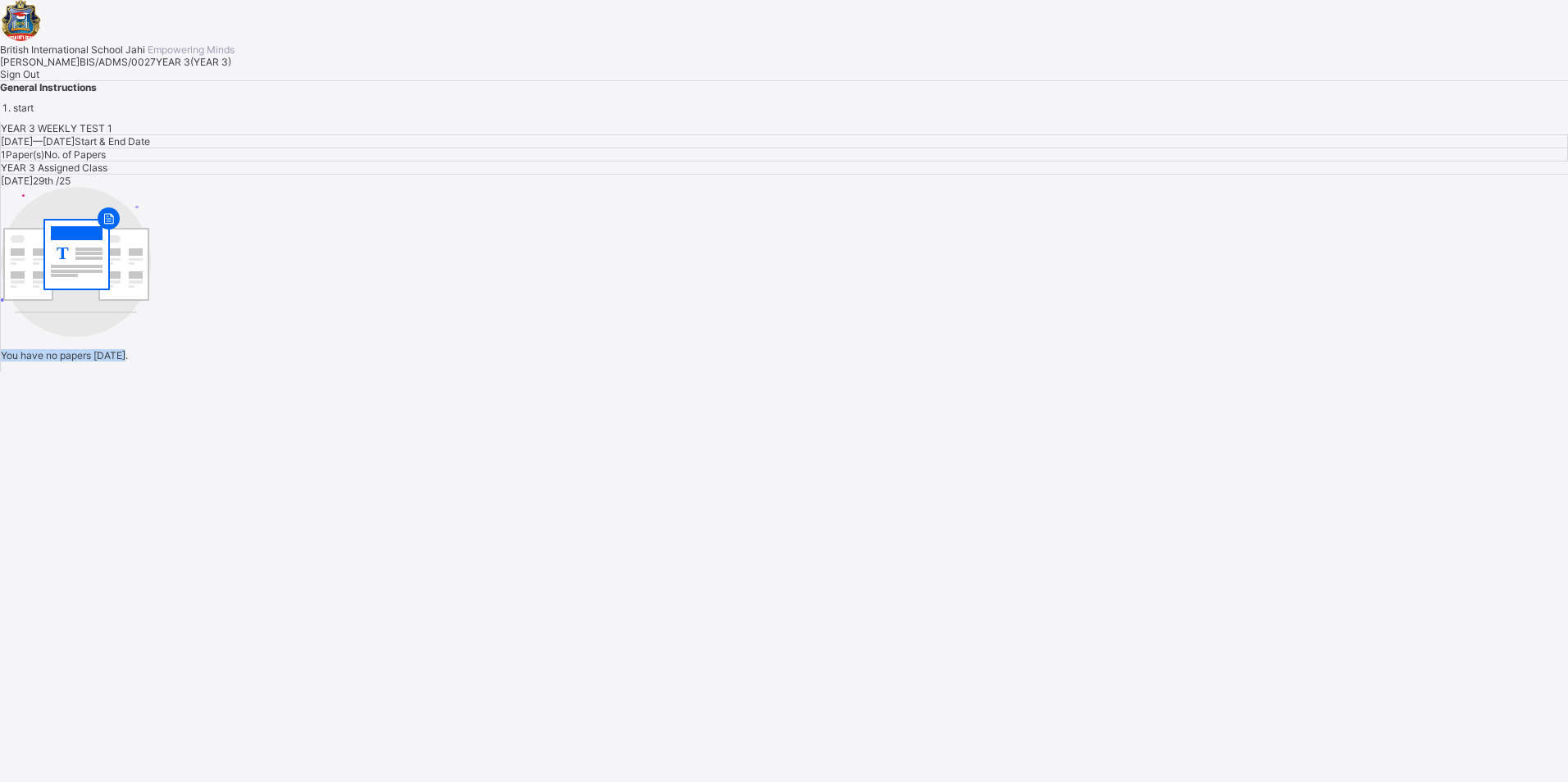
drag, startPoint x: 1571, startPoint y: 464, endPoint x: 1571, endPoint y: 824, distance: 360.0
click at [1567, 781] on html "British International School Jahi Empowering Minds [PERSON_NAME] BIS/ADMS/0027 …" at bounding box center [784, 391] width 1568 height 782
click at [749, 114] on div "British International School Jahi Empowering Minds [PERSON_NAME] BIS/ADMS/0027 …" at bounding box center [784, 57] width 1568 height 114
